Goal: Navigation & Orientation: Find specific page/section

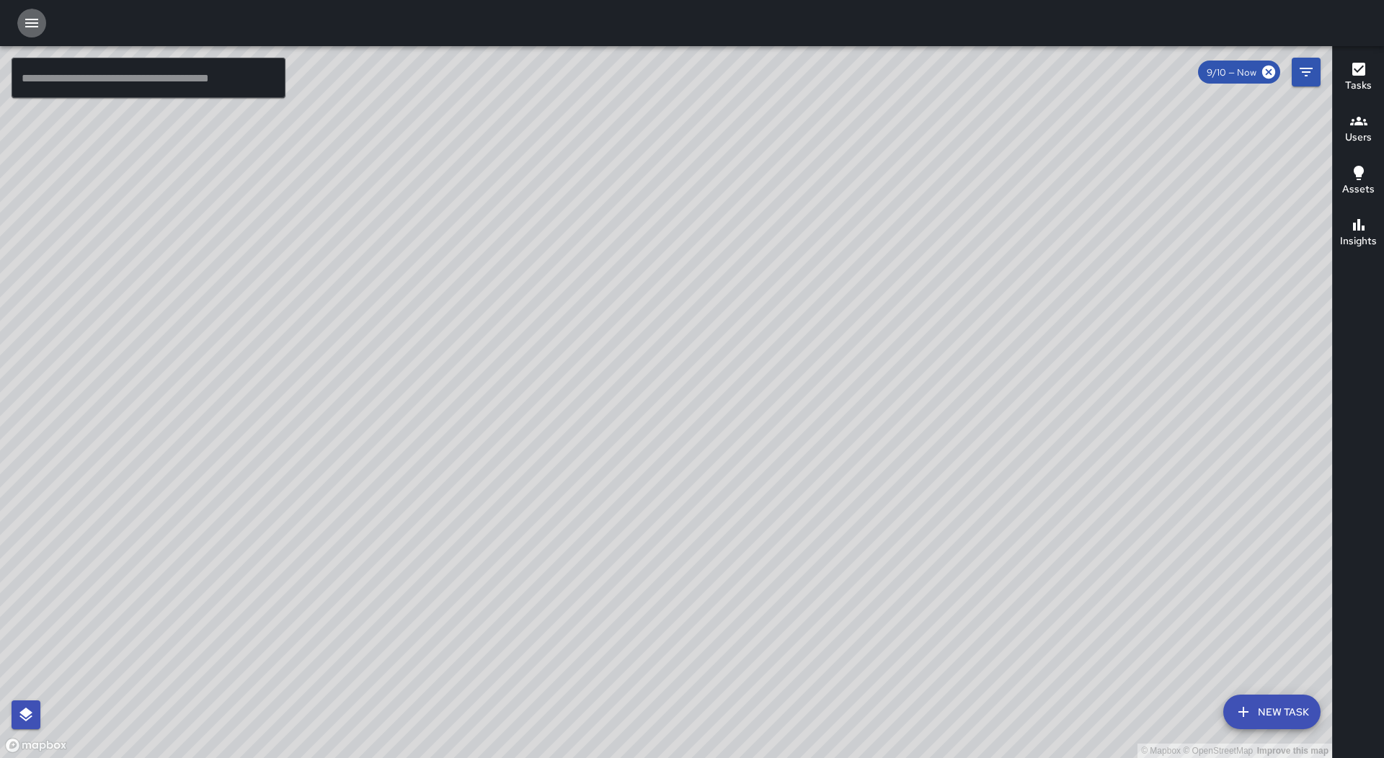
click at [29, 25] on icon "button" at bounding box center [31, 22] width 17 height 17
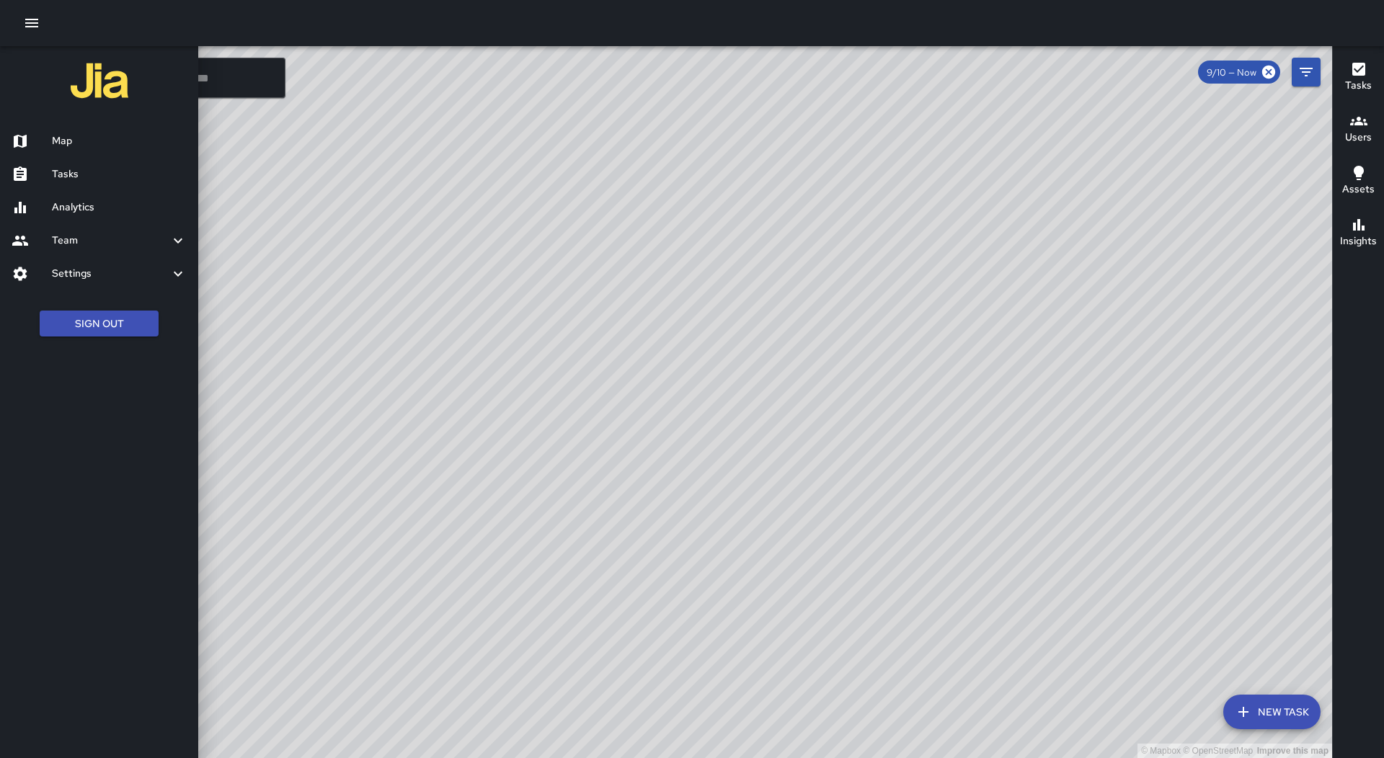
click at [89, 167] on h6 "Tasks" at bounding box center [119, 174] width 135 height 16
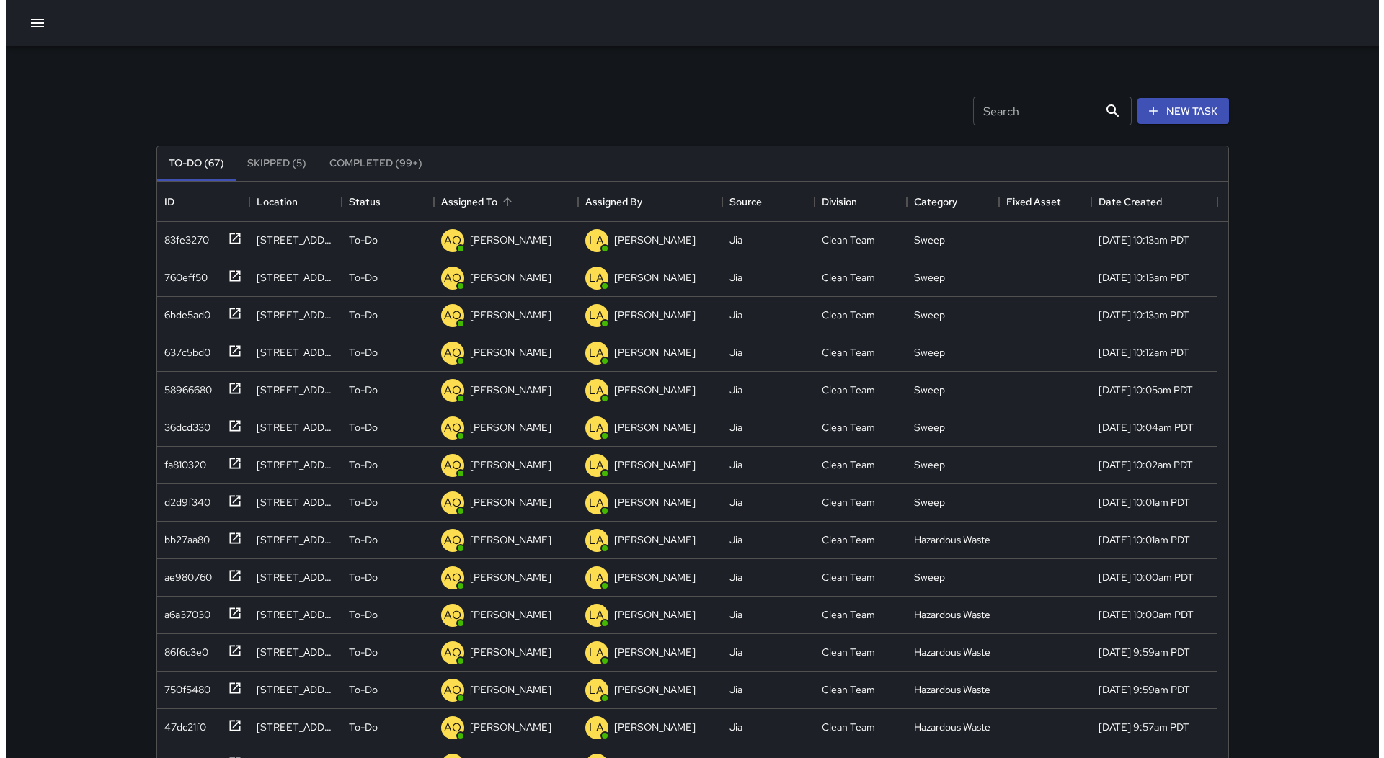
scroll to position [600, 1060]
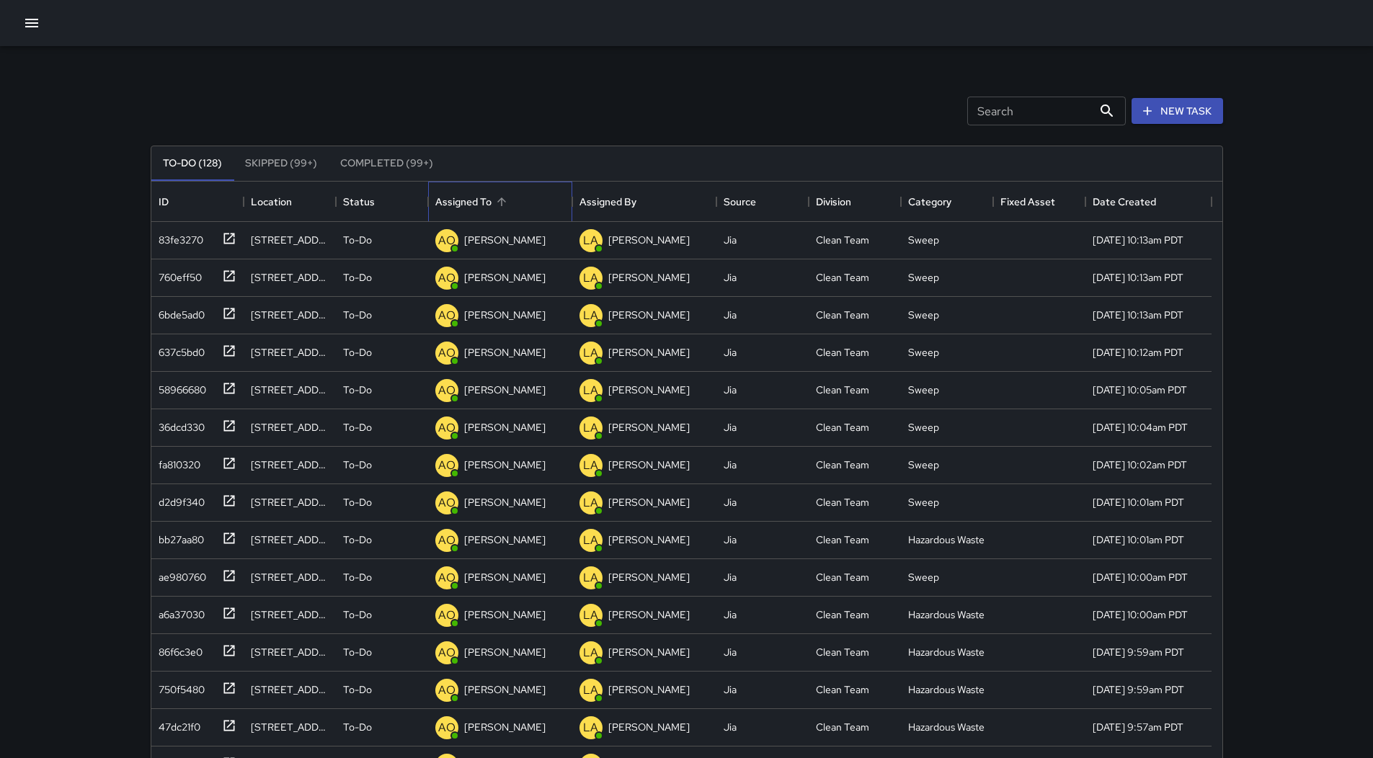
click at [487, 192] on div "Assigned To" at bounding box center [463, 202] width 56 height 40
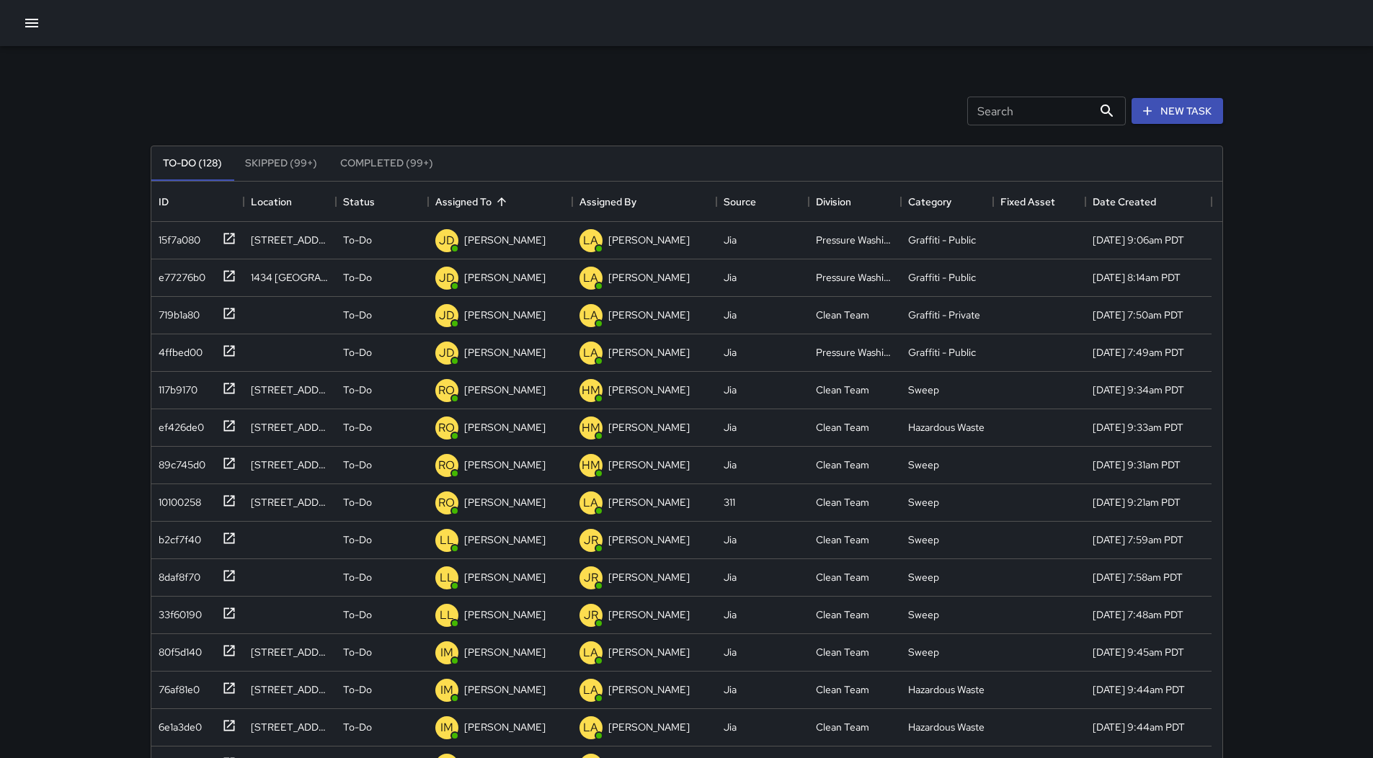
click at [9, 5] on div at bounding box center [686, 23] width 1373 height 46
click at [27, 25] on button "button" at bounding box center [31, 23] width 29 height 29
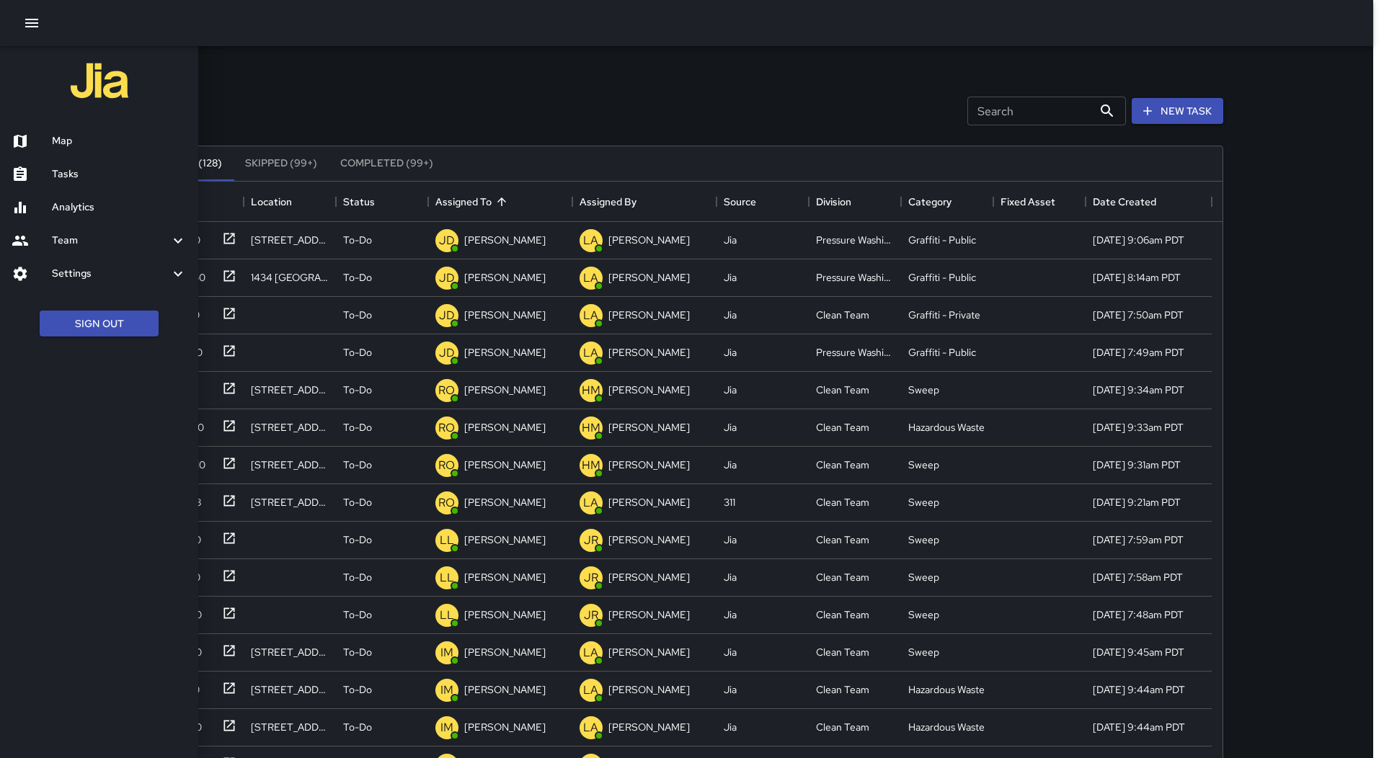
click at [86, 140] on h6 "Map" at bounding box center [119, 141] width 135 height 16
